Goal: Download file/media

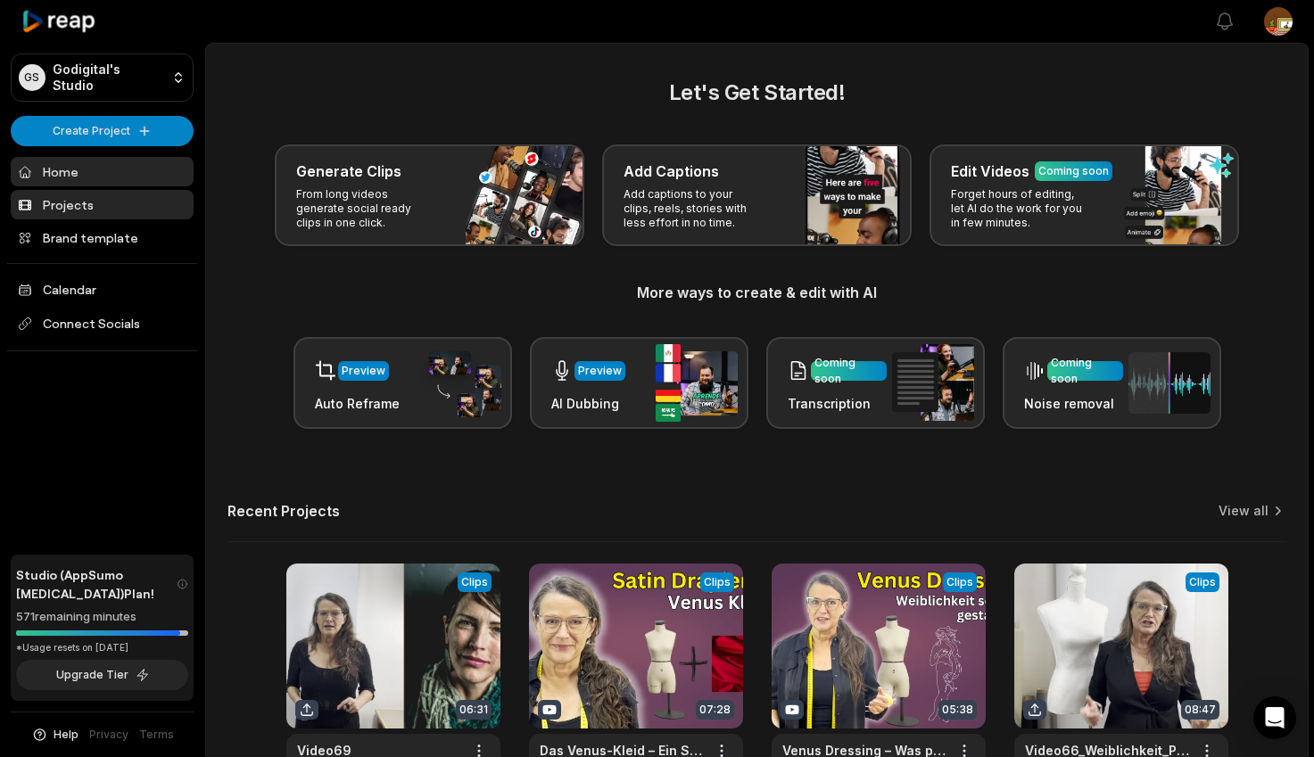
click at [70, 206] on link "Projects" at bounding box center [102, 204] width 183 height 29
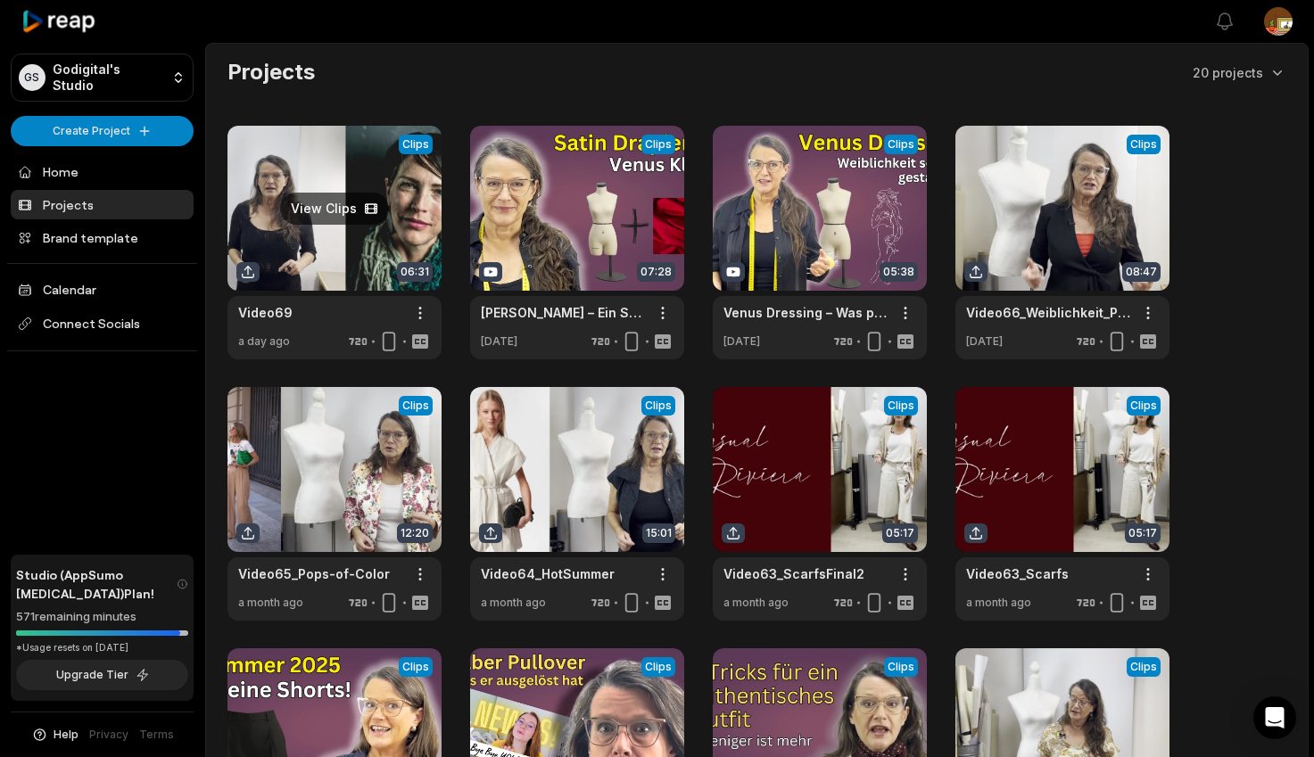
click at [319, 260] on link at bounding box center [334, 243] width 214 height 234
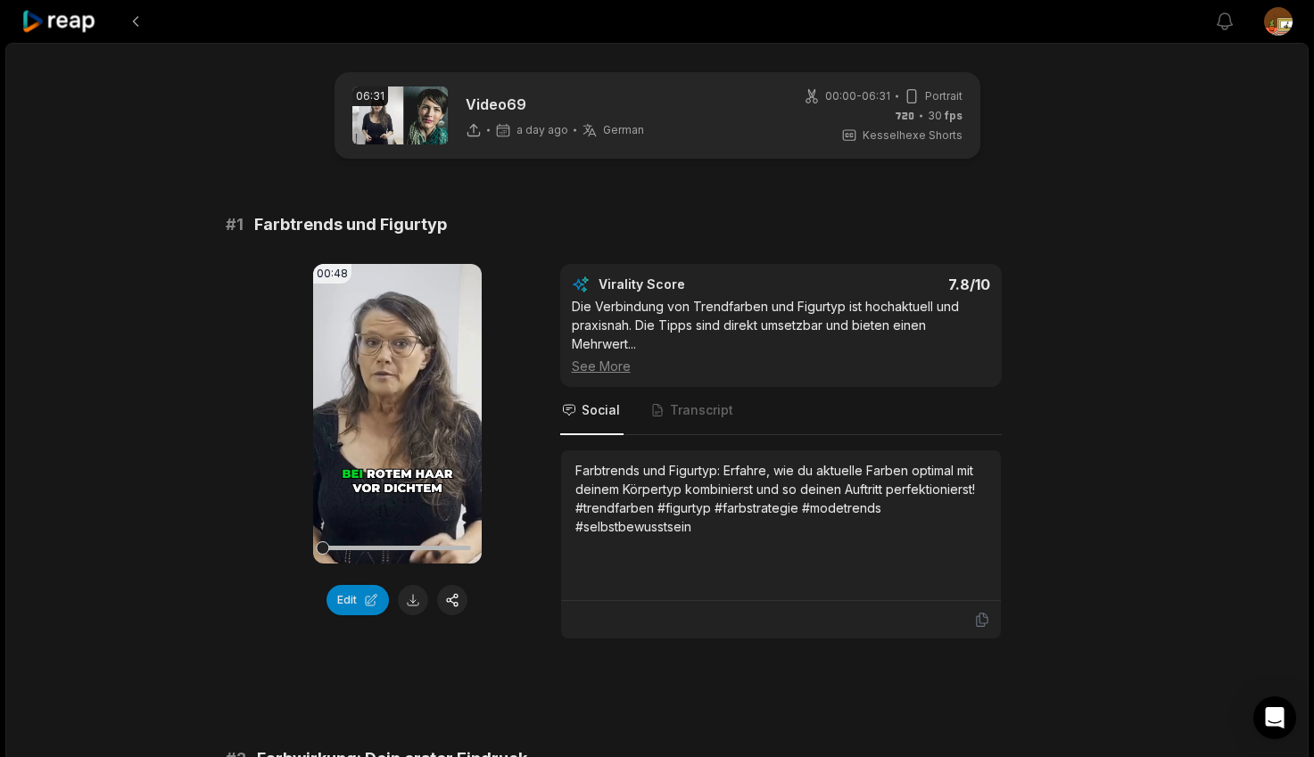
scroll to position [143, 0]
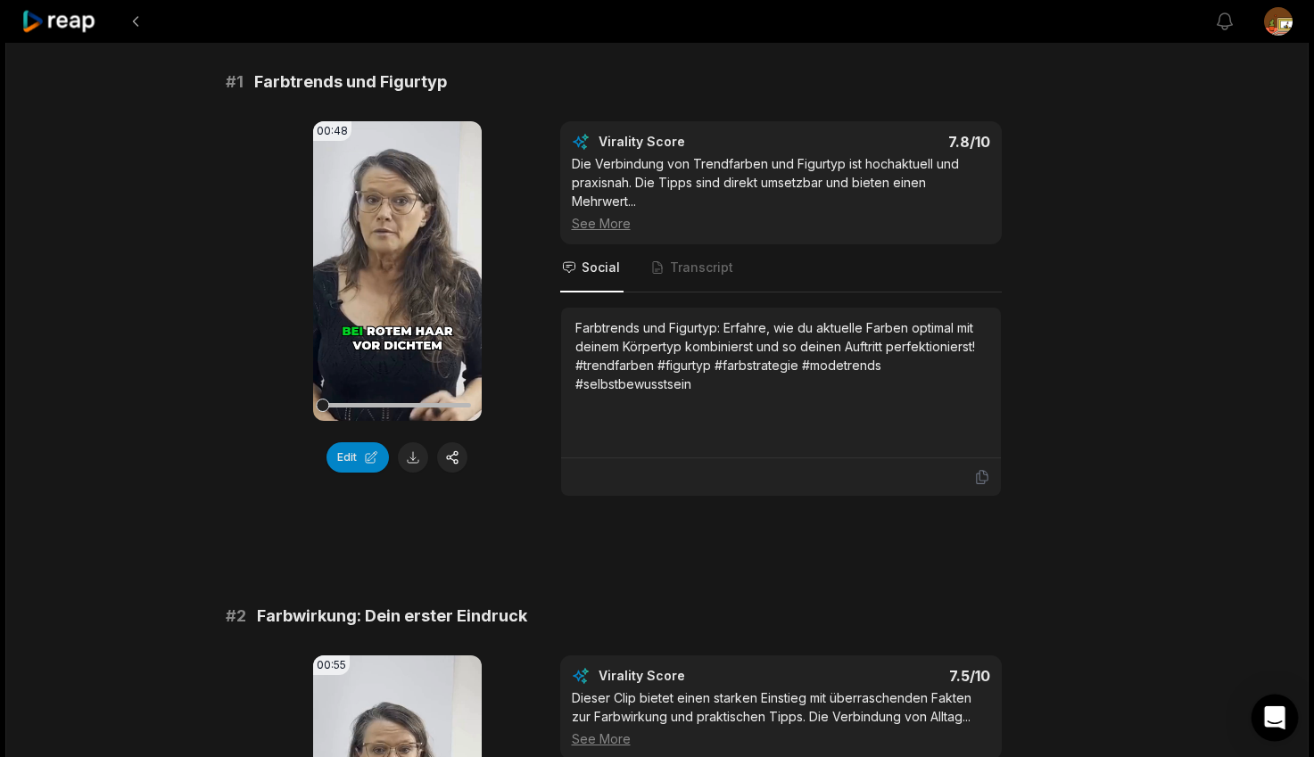
click at [1273, 718] on icon "Open Intercom Messenger" at bounding box center [1274, 717] width 21 height 23
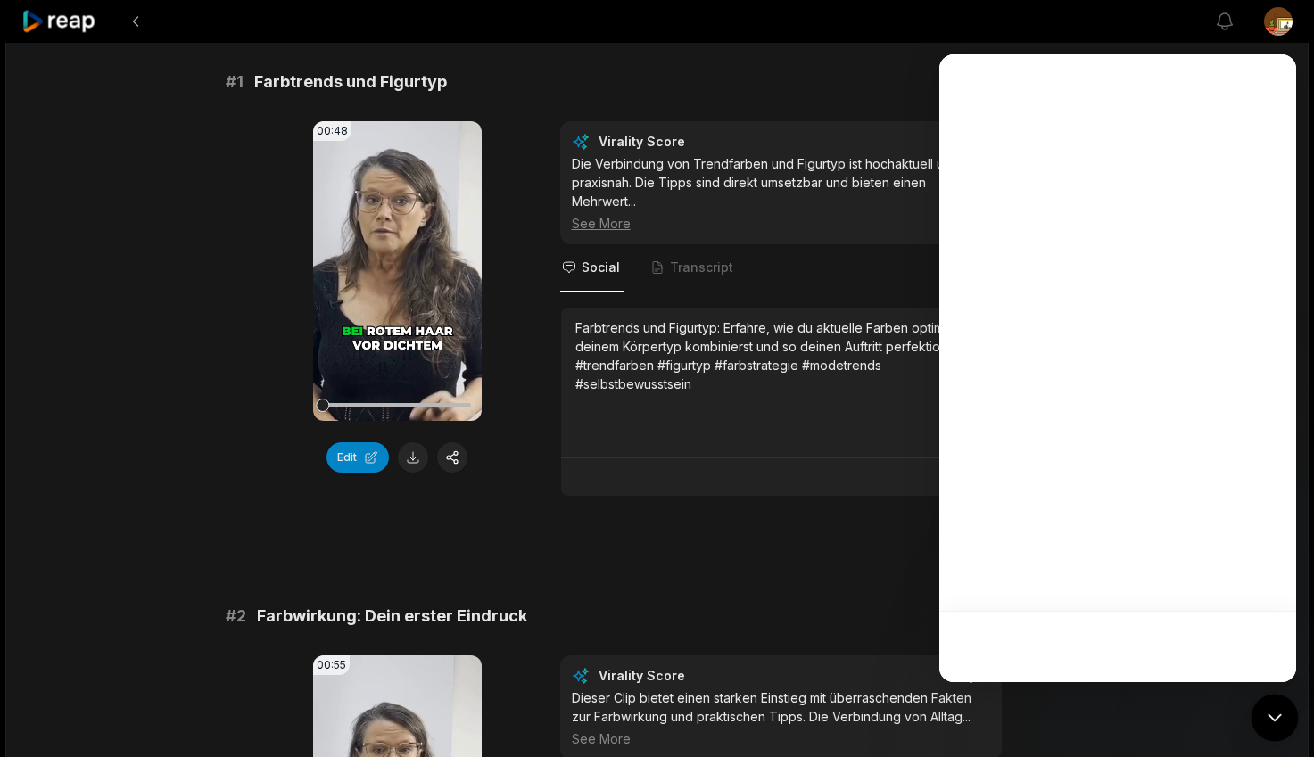
click at [1274, 718] on icon "Open Intercom Messenger" at bounding box center [1274, 717] width 23 height 23
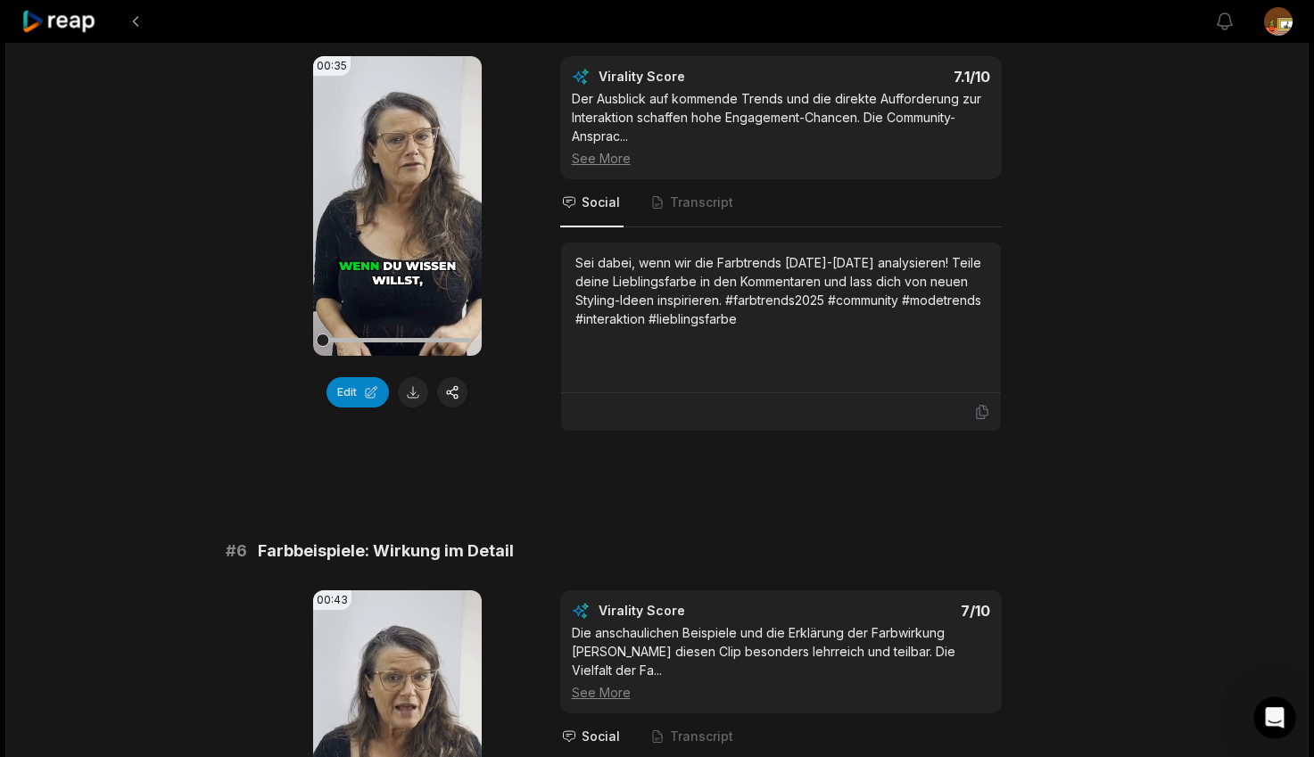
scroll to position [0, 0]
click at [1277, 721] on icon "Intercom-Nachrichtendienst öffnen" at bounding box center [1274, 718] width 29 height 29
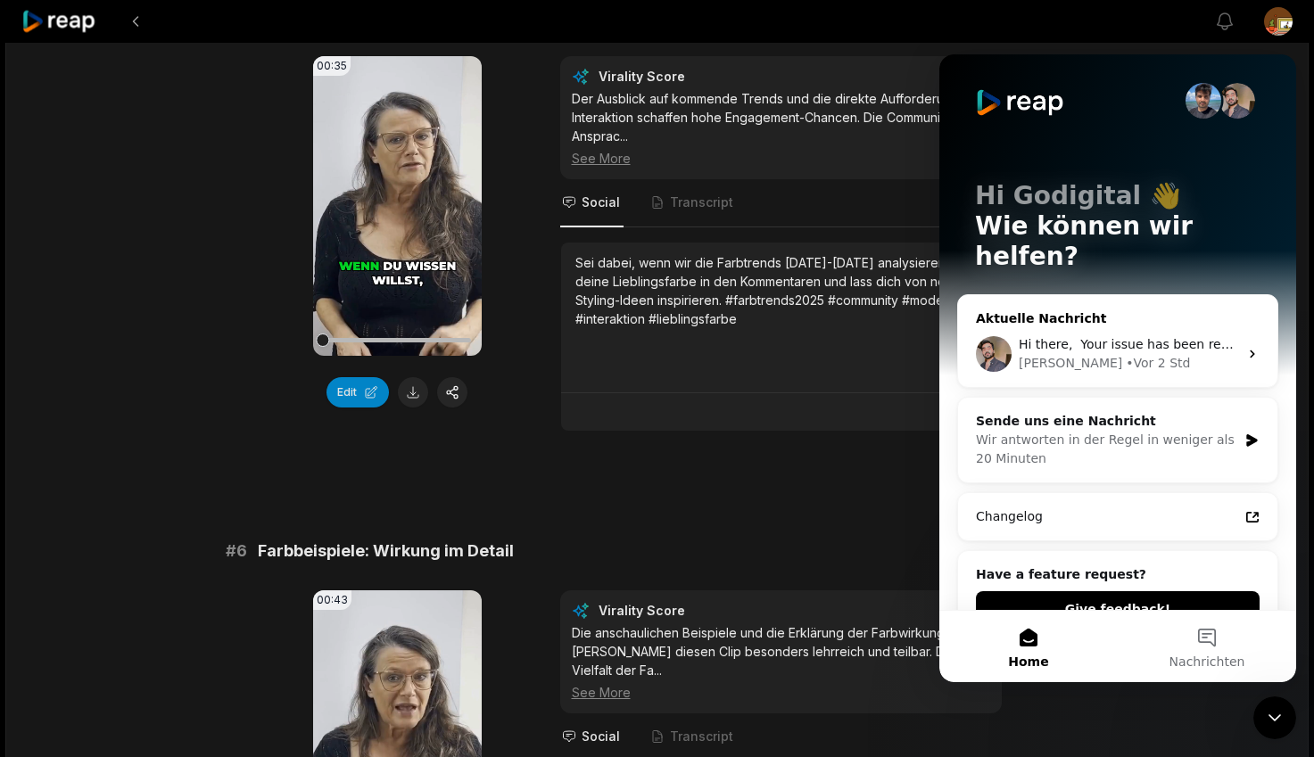
click at [1181, 354] on div "[PERSON_NAME] • Vor 2 Std" at bounding box center [1127, 363] width 219 height 19
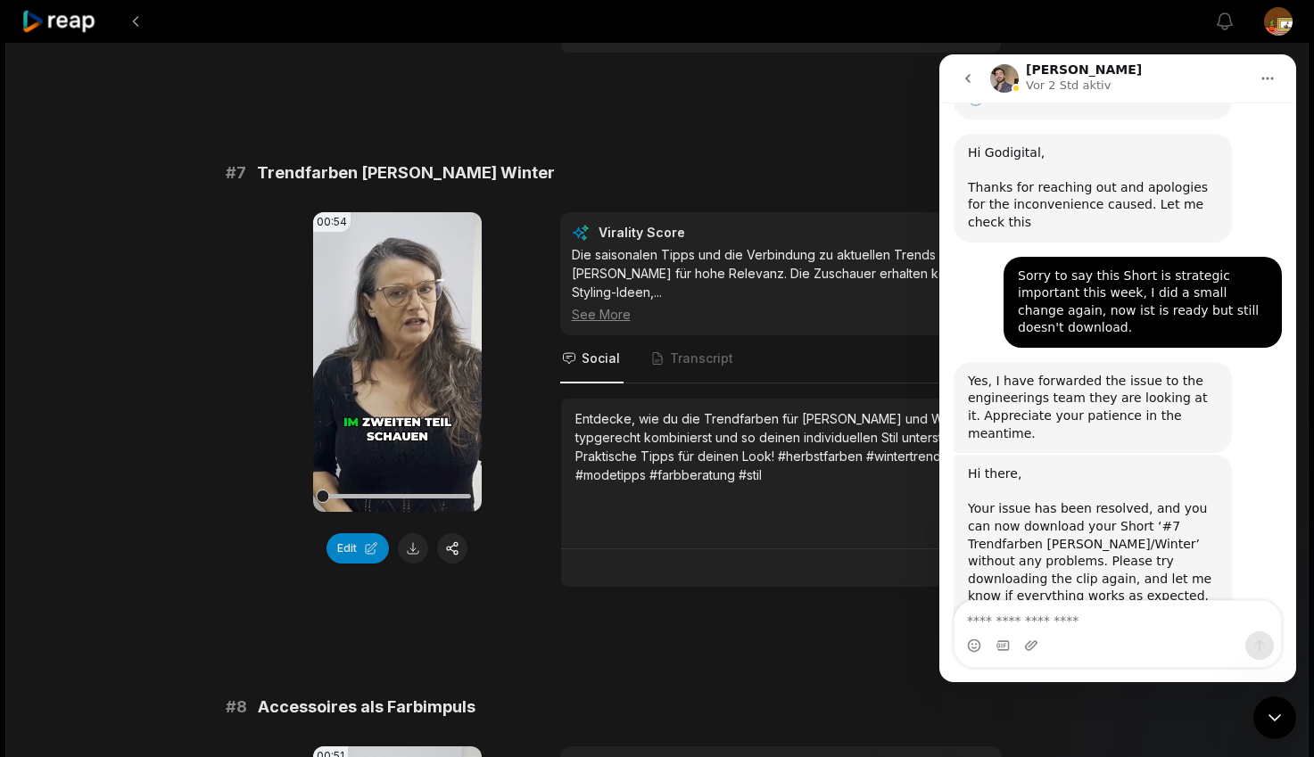
scroll to position [3242, 0]
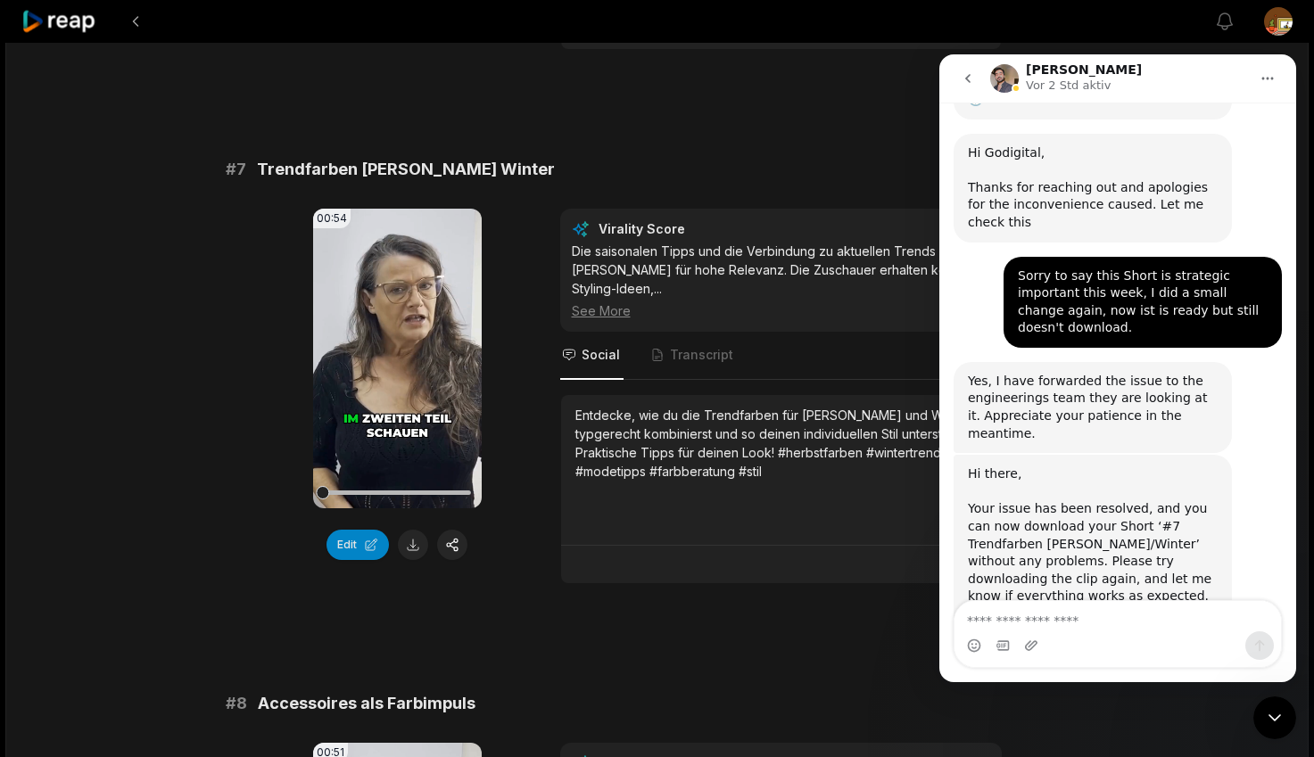
drag, startPoint x: 400, startPoint y: 355, endPoint x: 510, endPoint y: 529, distance: 205.6
click at [401, 356] on icon at bounding box center [396, 358] width 21 height 21
click at [417, 547] on button at bounding box center [413, 545] width 30 height 30
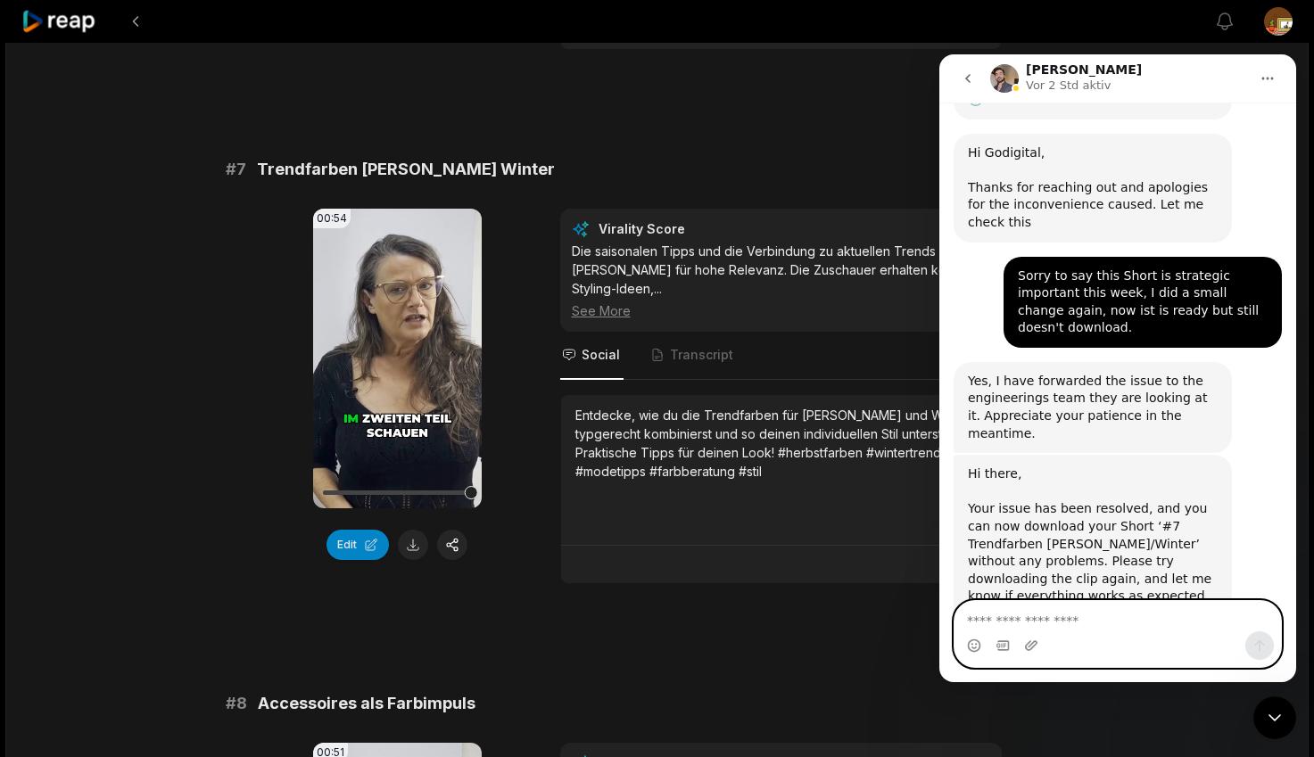
click at [1058, 622] on textarea "Nachricht senden..." at bounding box center [1117, 616] width 326 height 30
click at [972, 648] on icon "Emoji-Auswahl" at bounding box center [974, 646] width 14 height 14
click at [976, 644] on icon "Emoji-Auswahl" at bounding box center [974, 644] width 6 height 2
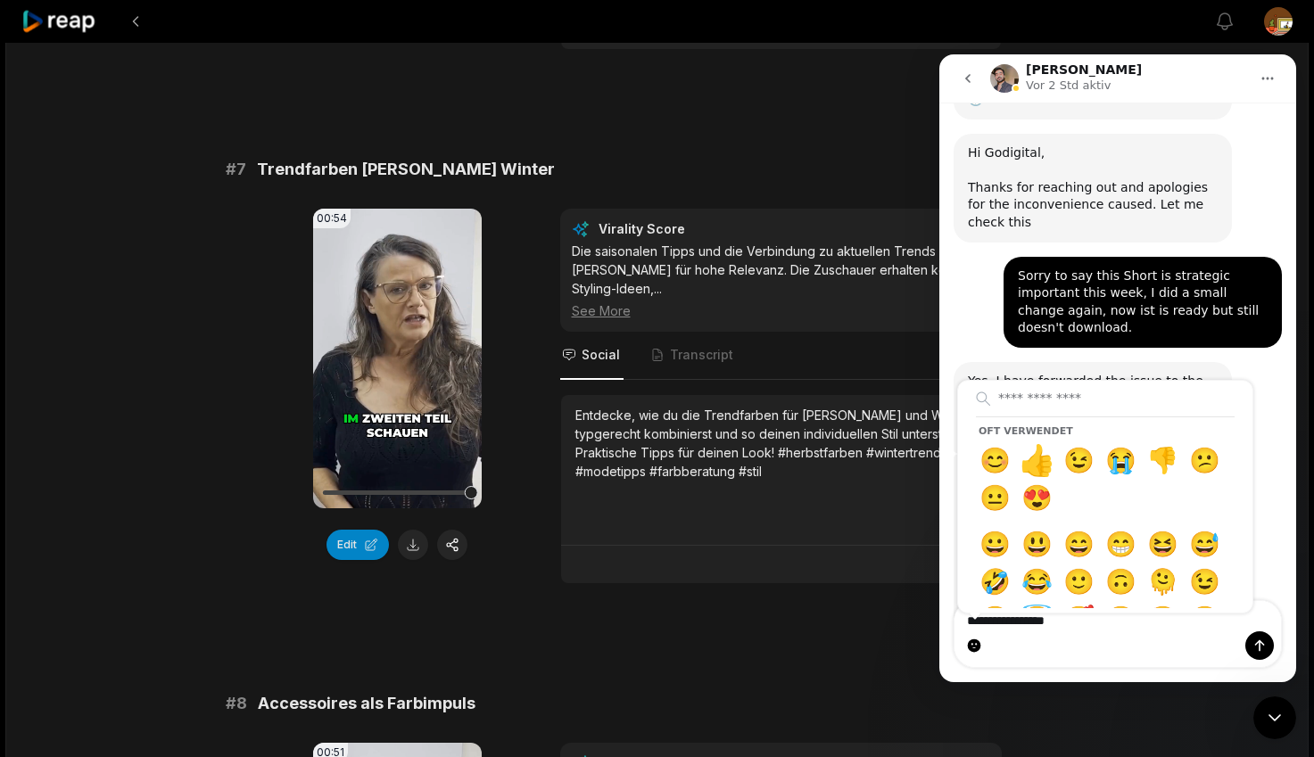
type textarea "**********"
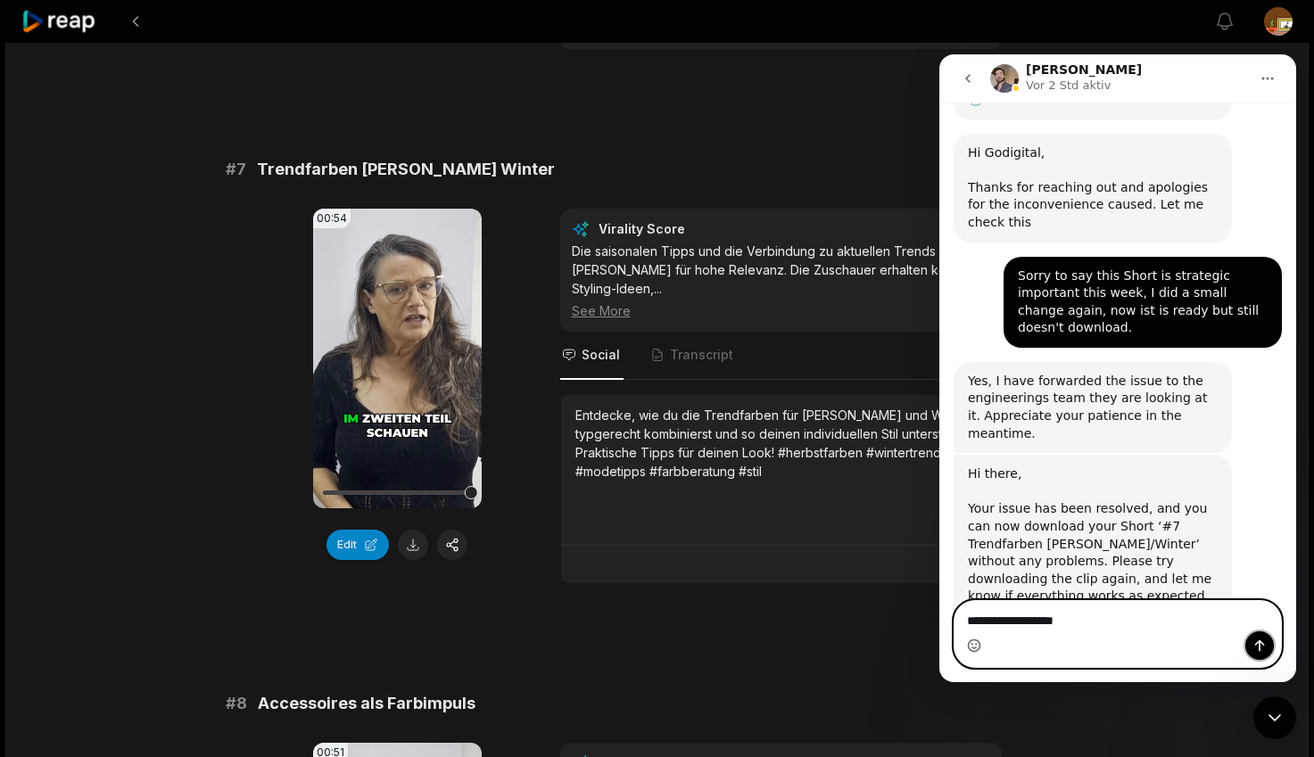
click at [1261, 645] on icon "Sende eine Nachricht…" at bounding box center [1259, 646] width 14 height 14
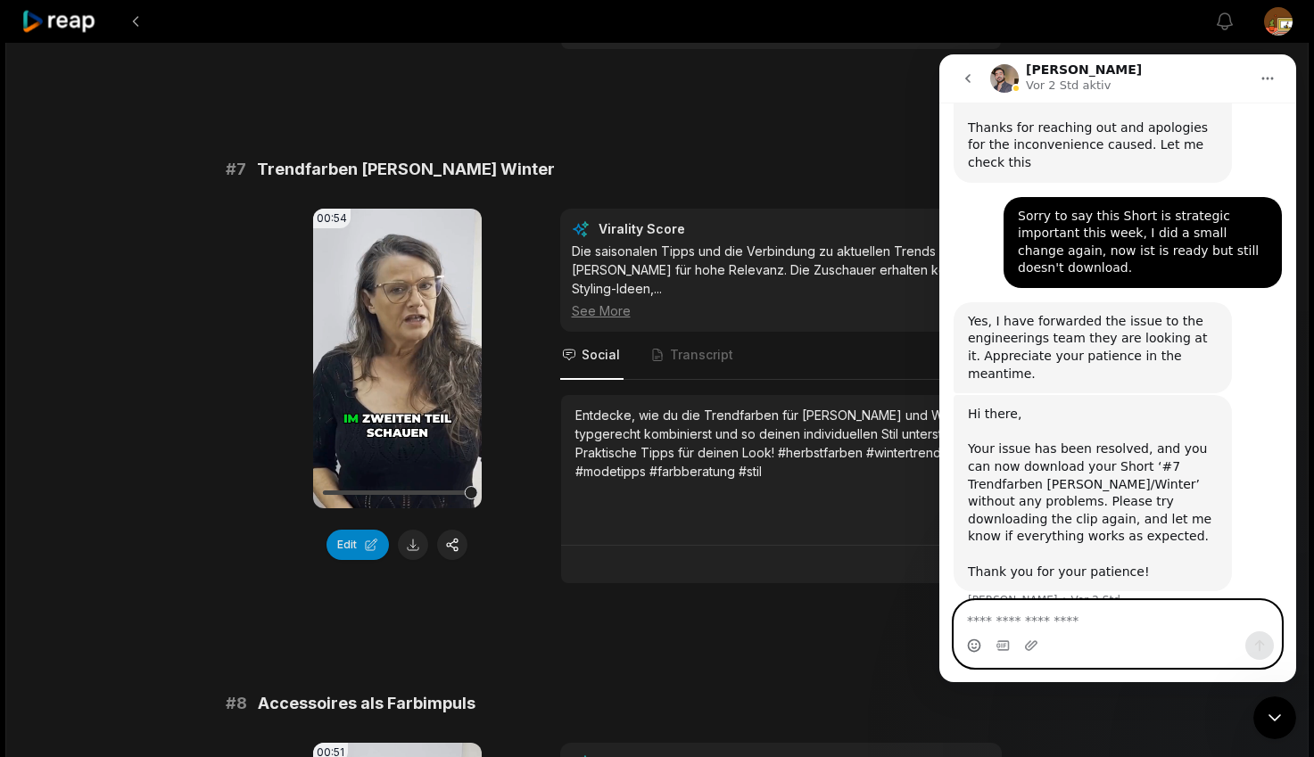
scroll to position [436, 0]
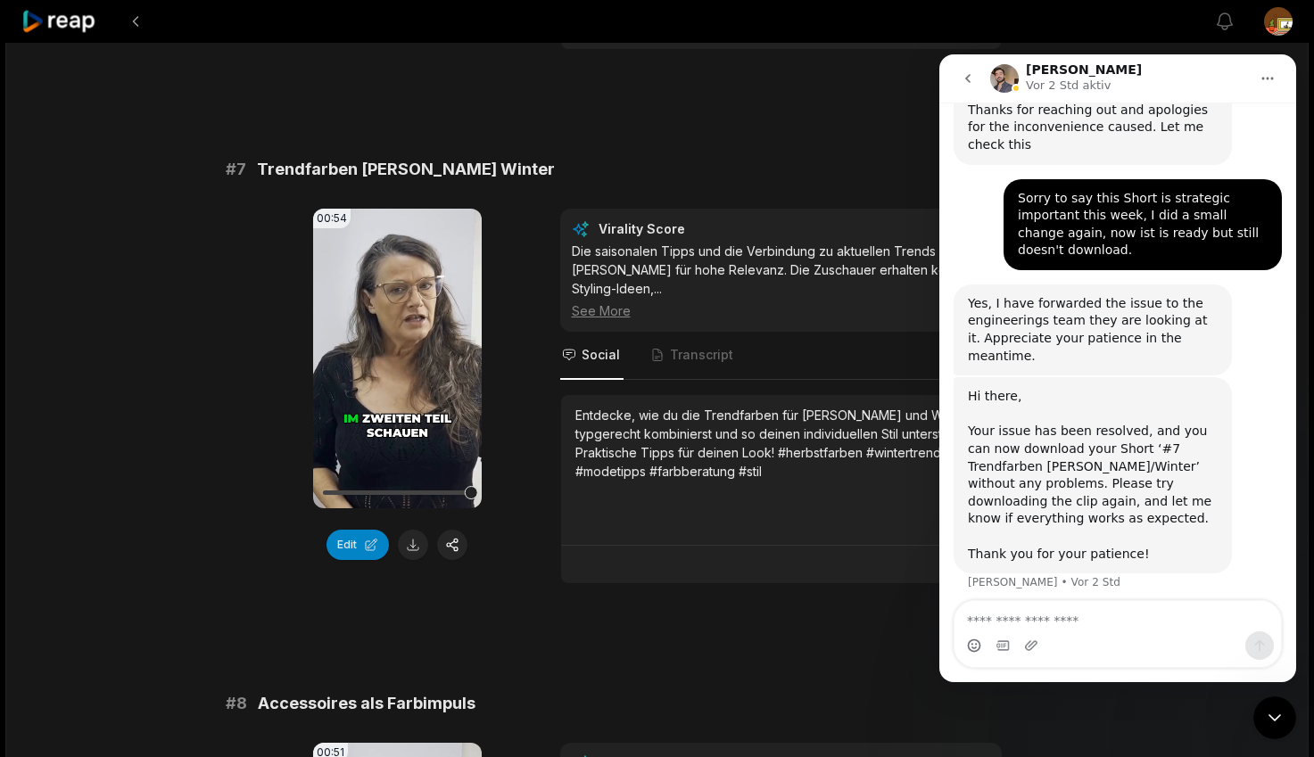
click at [1271, 720] on icon "Intercom-Nachrichtendienst schließen" at bounding box center [1274, 717] width 21 height 21
